Goal: Information Seeking & Learning: Compare options

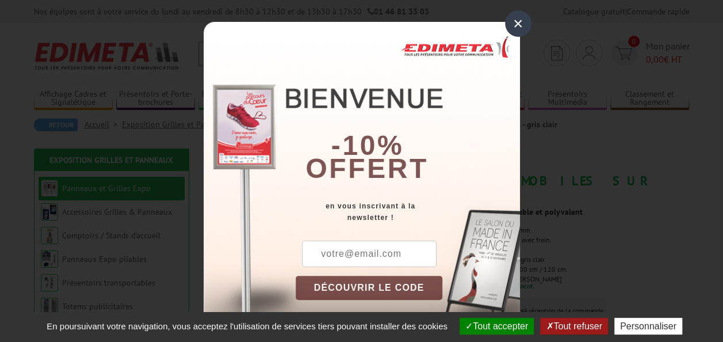
click at [513, 27] on div "×" at bounding box center [518, 23] width 26 height 26
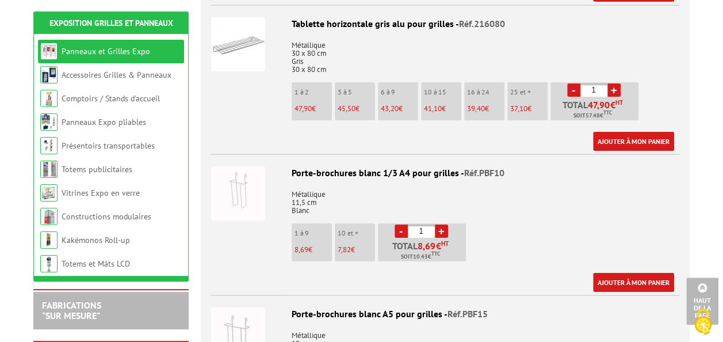
scroll to position [2070, 0]
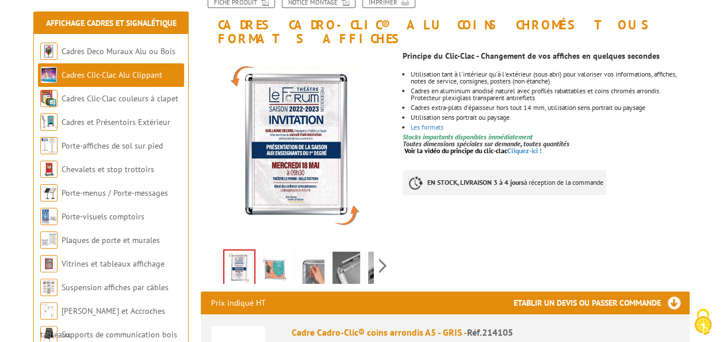
scroll to position [173, 0]
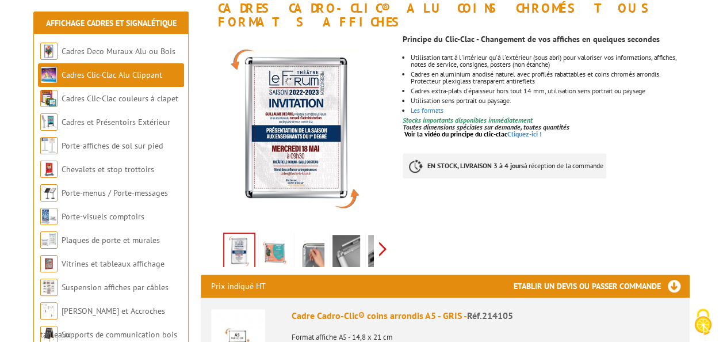
click at [381, 237] on div "Previous Next" at bounding box center [298, 248] width 194 height 40
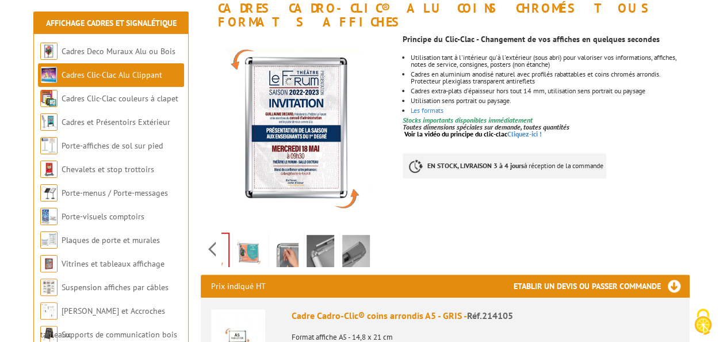
click at [381, 237] on div "Previous Next" at bounding box center [298, 248] width 194 height 40
click at [288, 240] on img at bounding box center [285, 253] width 28 height 36
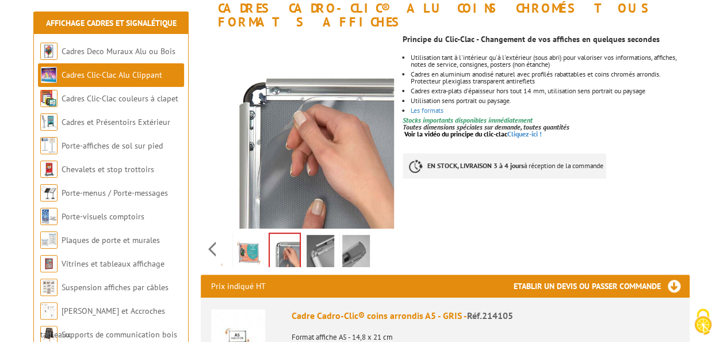
click at [314, 243] on img at bounding box center [320, 253] width 28 height 36
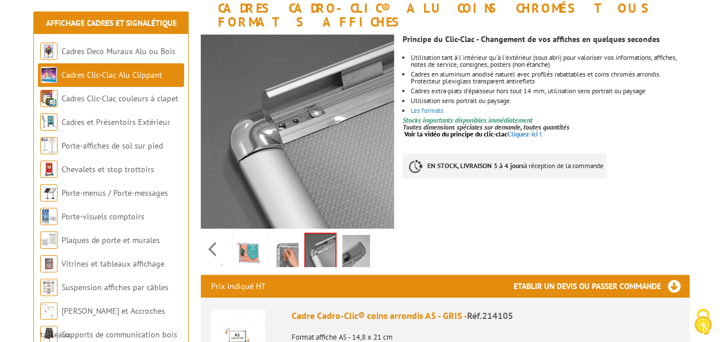
click at [350, 243] on img at bounding box center [356, 253] width 28 height 36
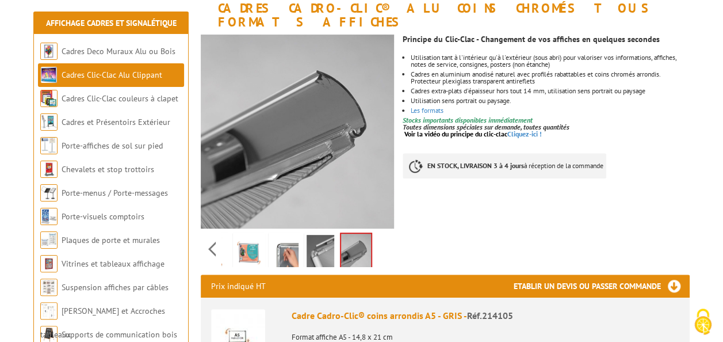
click at [324, 245] on img at bounding box center [320, 253] width 28 height 36
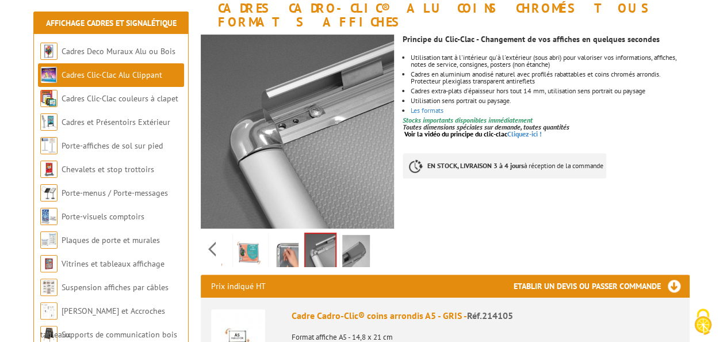
click at [290, 244] on img at bounding box center [285, 253] width 28 height 36
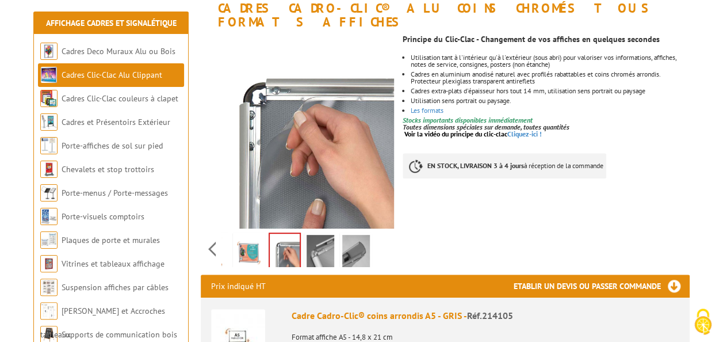
click at [252, 242] on img at bounding box center [249, 253] width 28 height 36
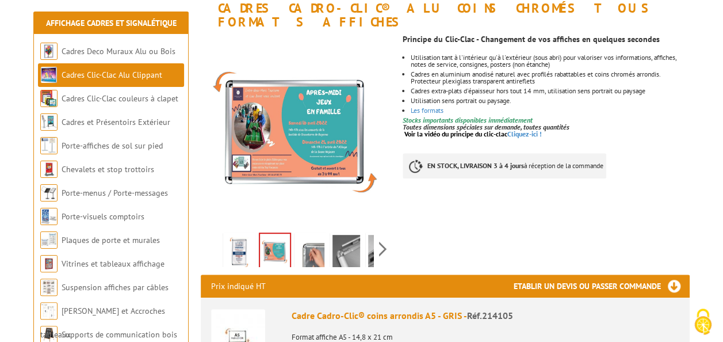
click at [208, 238] on div "Previous Next" at bounding box center [298, 248] width 194 height 40
click at [239, 239] on img at bounding box center [239, 253] width 28 height 36
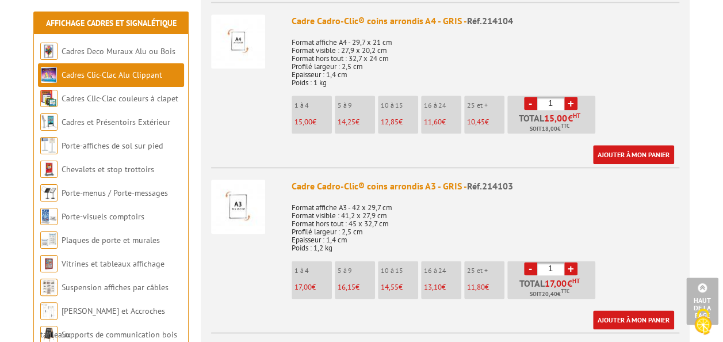
scroll to position [633, 0]
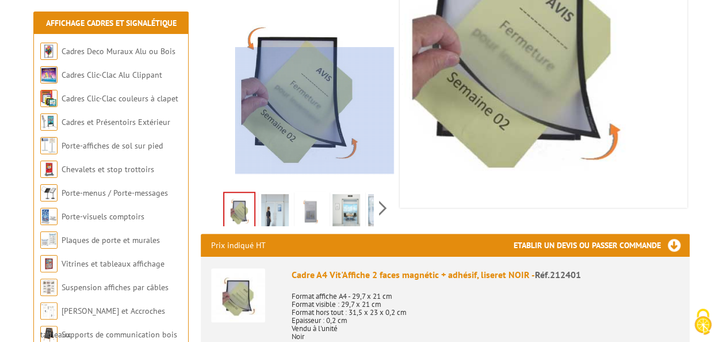
scroll to position [230, 0]
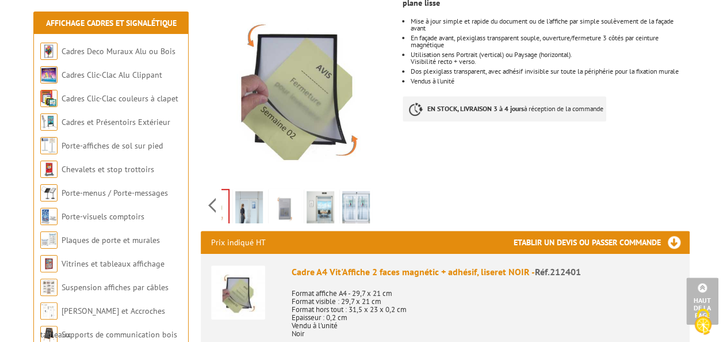
click at [381, 191] on div "Previous Next" at bounding box center [298, 205] width 194 height 40
click at [251, 196] on img at bounding box center [249, 209] width 28 height 36
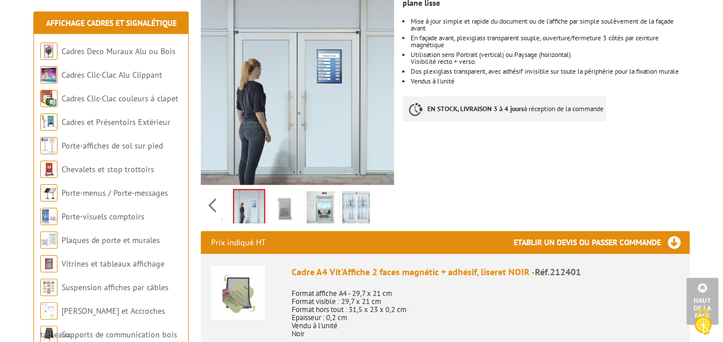
click at [285, 198] on img at bounding box center [285, 209] width 28 height 36
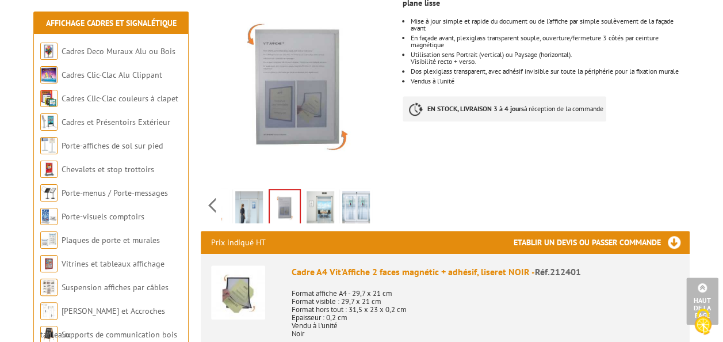
click at [312, 201] on img at bounding box center [320, 209] width 28 height 36
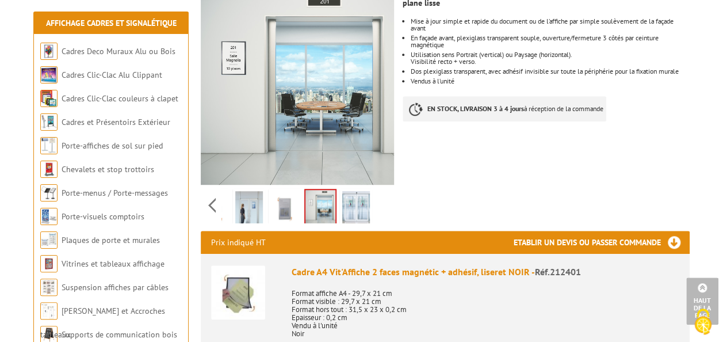
click at [359, 196] on img at bounding box center [356, 209] width 28 height 36
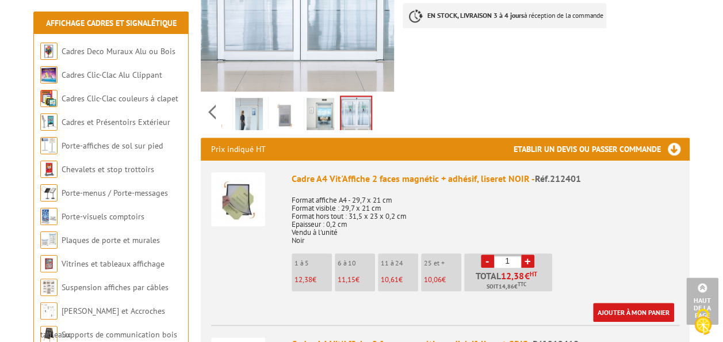
scroll to position [345, 0]
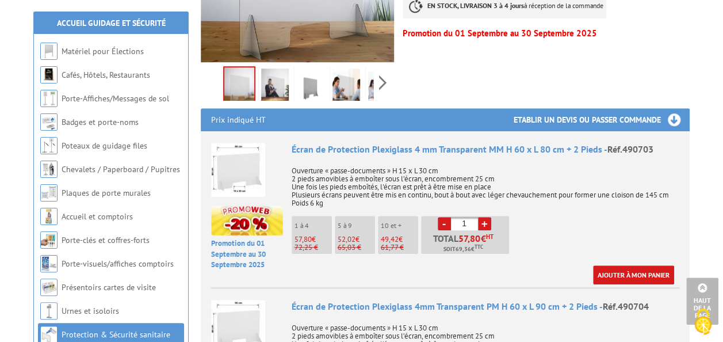
scroll to position [403, 0]
